Goal: Use online tool/utility: Use online tool/utility

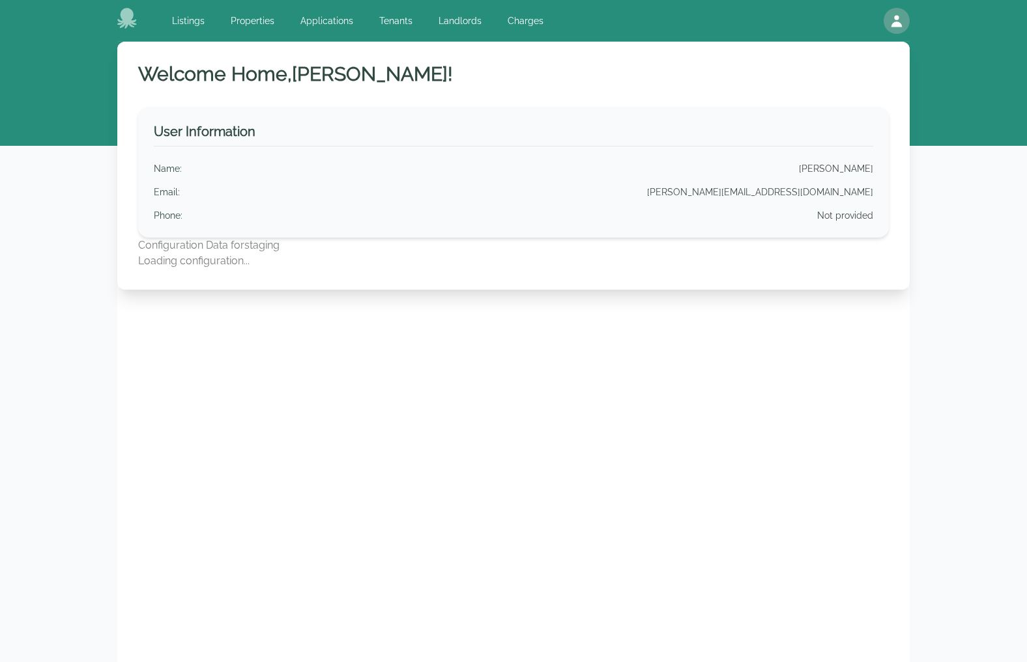
click at [126, 18] on icon at bounding box center [127, 18] width 20 height 21
click at [199, 18] on link "Listings" at bounding box center [188, 20] width 48 height 23
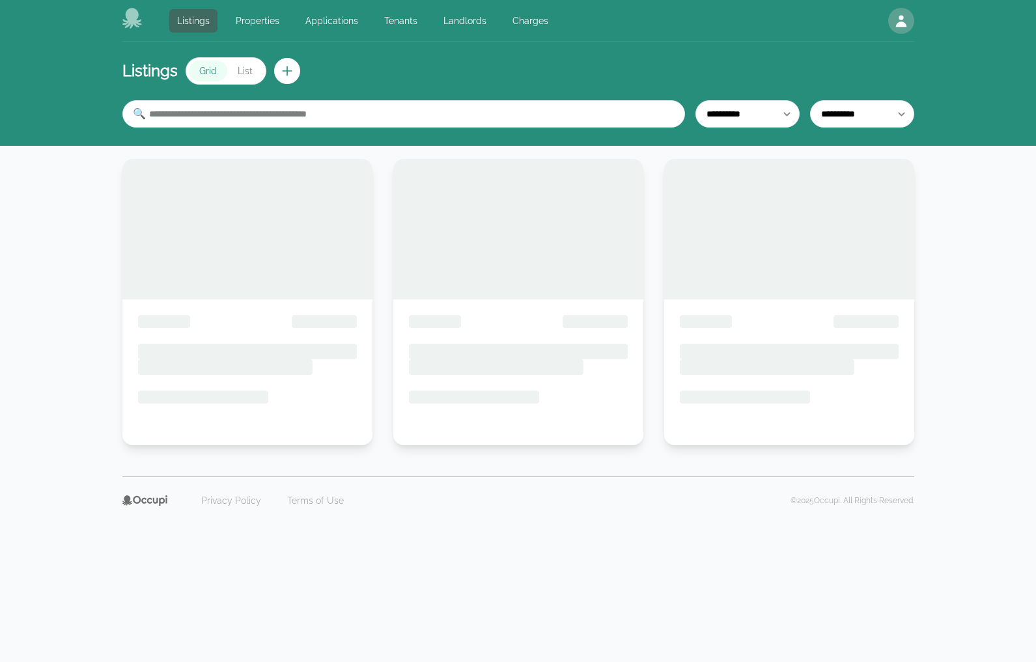
click at [141, 20] on icon at bounding box center [132, 18] width 21 height 21
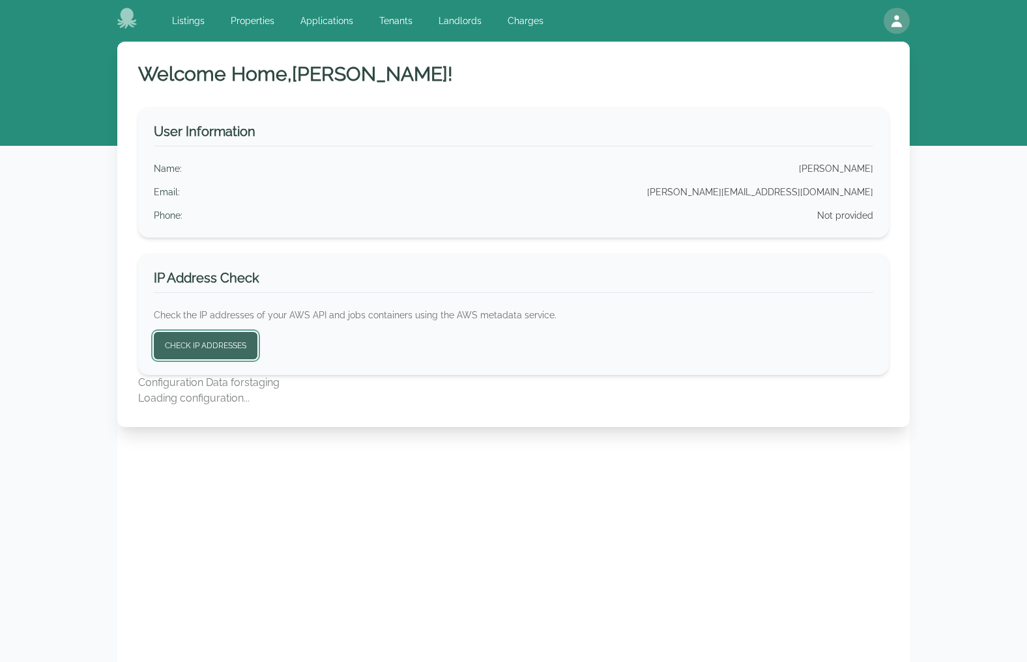
click at [232, 347] on button "Check IP Addresses" at bounding box center [206, 345] width 104 height 27
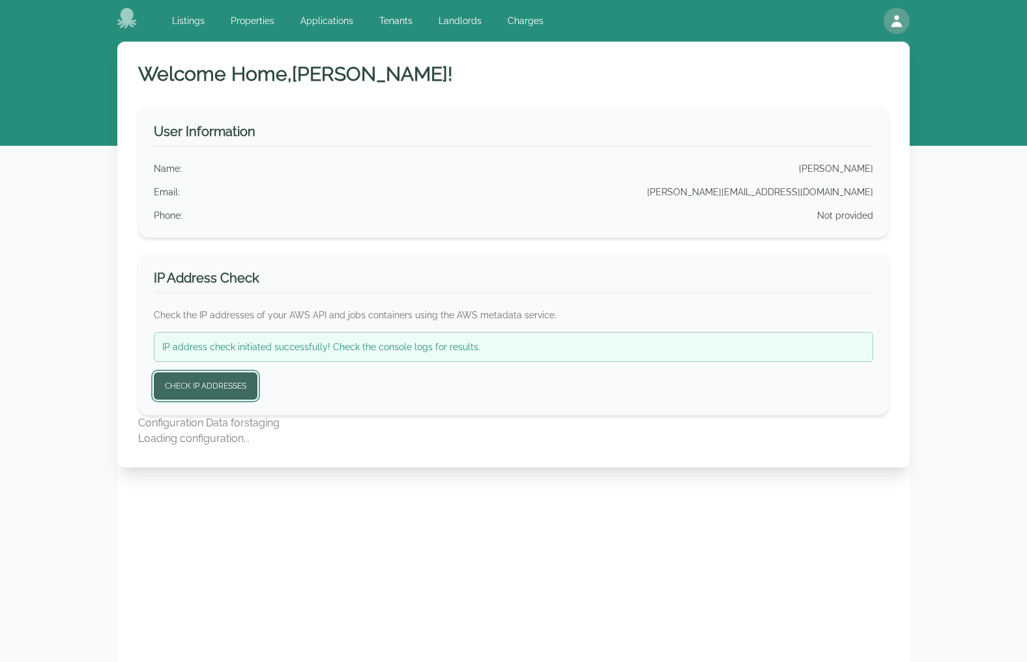
click at [201, 385] on button "Check IP Addresses" at bounding box center [206, 386] width 104 height 27
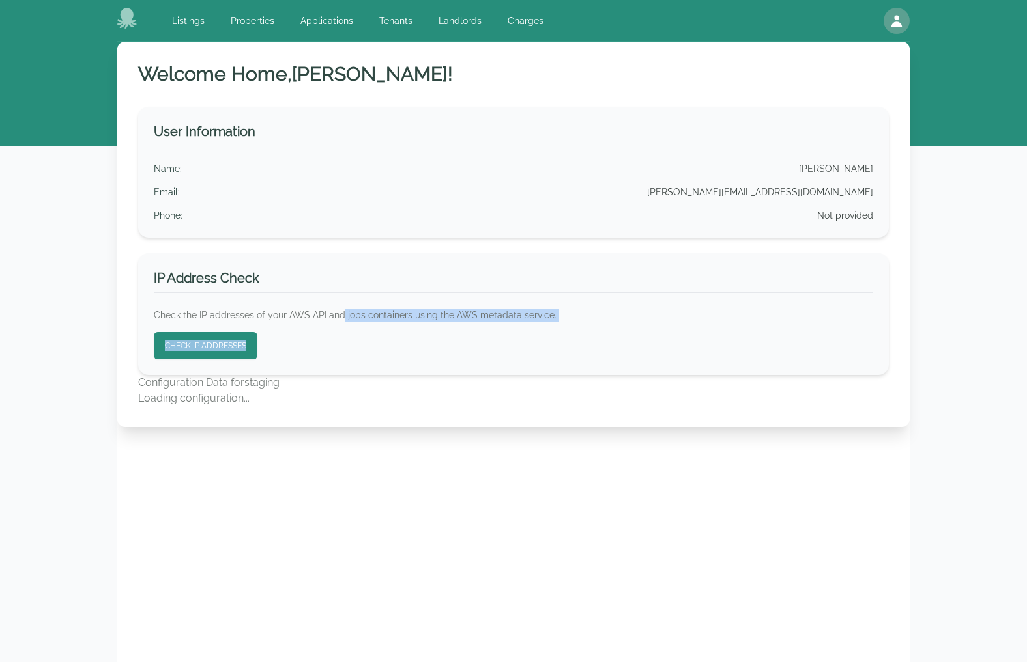
drag, startPoint x: 340, startPoint y: 313, endPoint x: 453, endPoint y: 343, distance: 116.8
click at [453, 343] on div "IP Address Check Check the IP addresses of your AWS API and jobs containers usi…" at bounding box center [513, 314] width 750 height 122
click at [452, 342] on form "Check IP Addresses" at bounding box center [513, 345] width 719 height 27
